Goal: Task Accomplishment & Management: Use online tool/utility

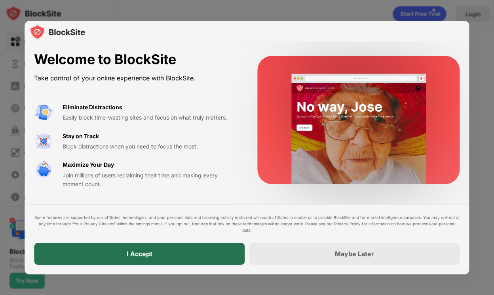
click at [205, 263] on div "I Accept" at bounding box center [139, 253] width 210 height 22
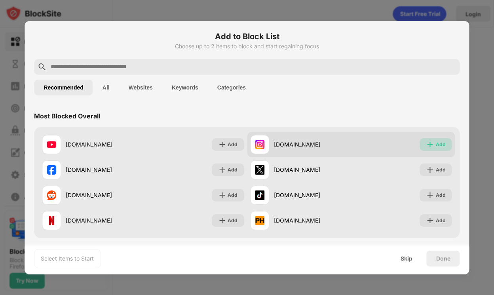
click at [446, 144] on div "Add" at bounding box center [436, 144] width 32 height 13
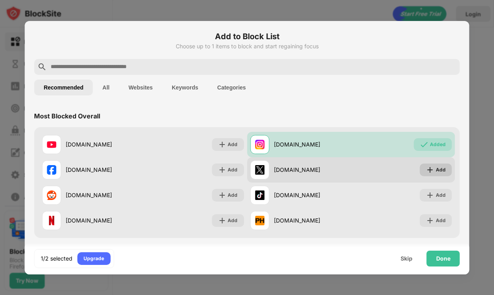
click at [441, 168] on div "Add" at bounding box center [440, 170] width 10 height 8
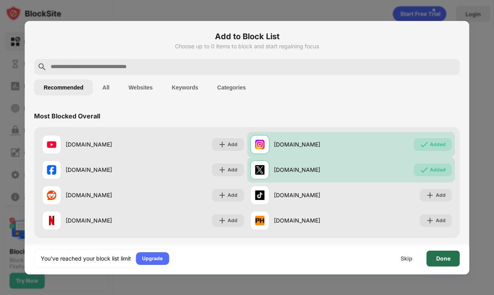
click at [440, 257] on div "Done" at bounding box center [443, 258] width 14 height 6
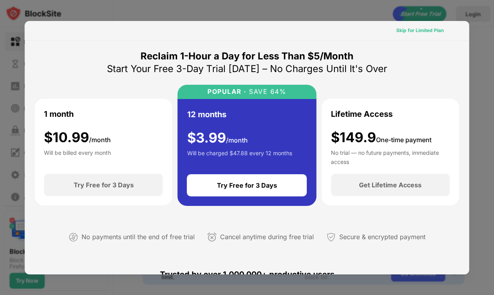
click at [438, 30] on div "Skip for Limited Plan" at bounding box center [419, 31] width 47 height 8
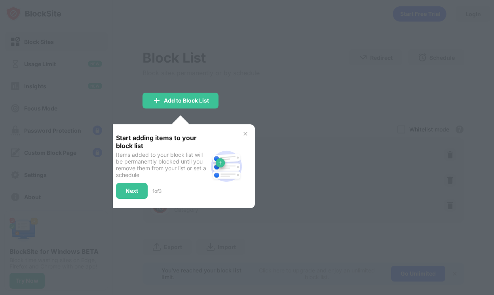
click at [246, 129] on div "Start adding items to your block list Items added to your block list will be pe…" at bounding box center [180, 166] width 148 height 84
click at [242, 134] on img at bounding box center [245, 134] width 6 height 6
